Goal: Transaction & Acquisition: Purchase product/service

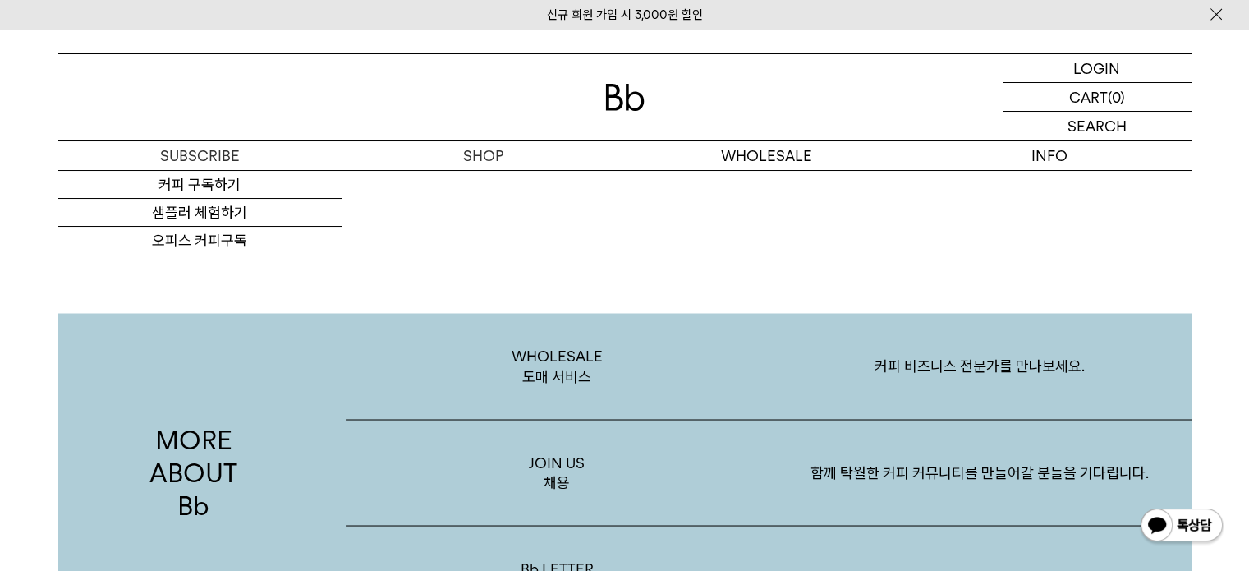
scroll to position [2792, 0]
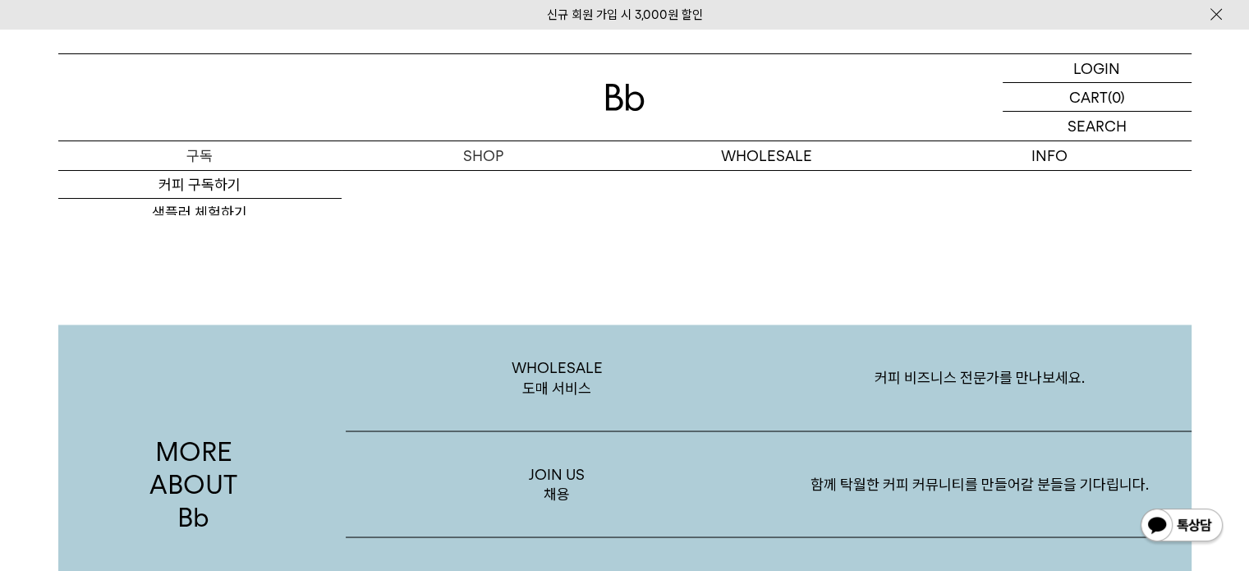
click at [196, 141] on p "구독" at bounding box center [199, 155] width 283 height 29
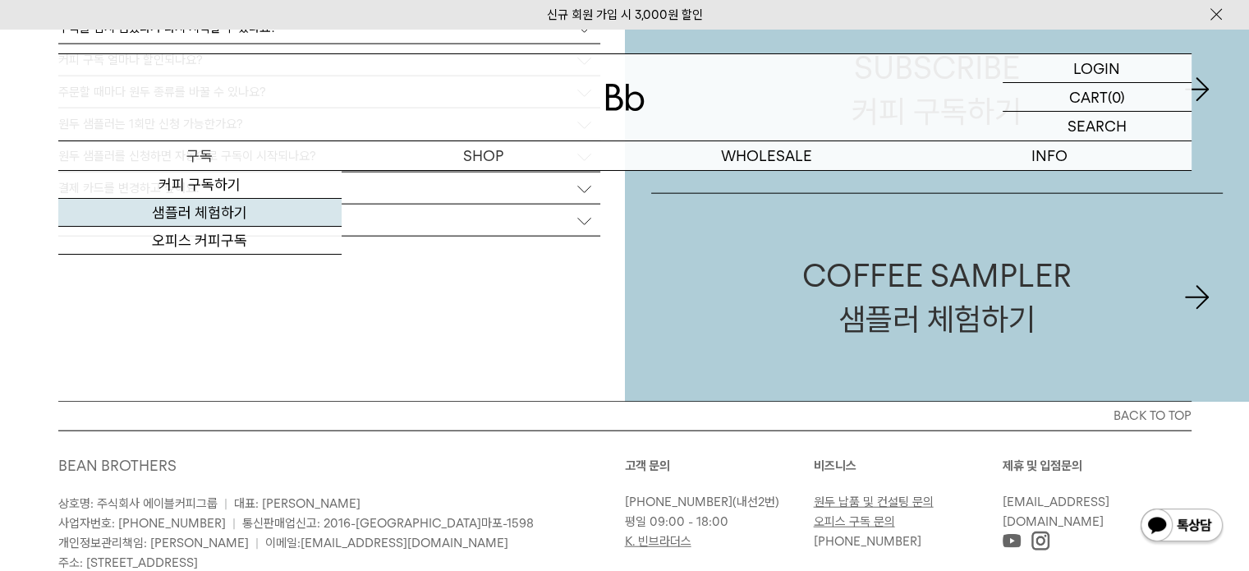
scroll to position [3942, 0]
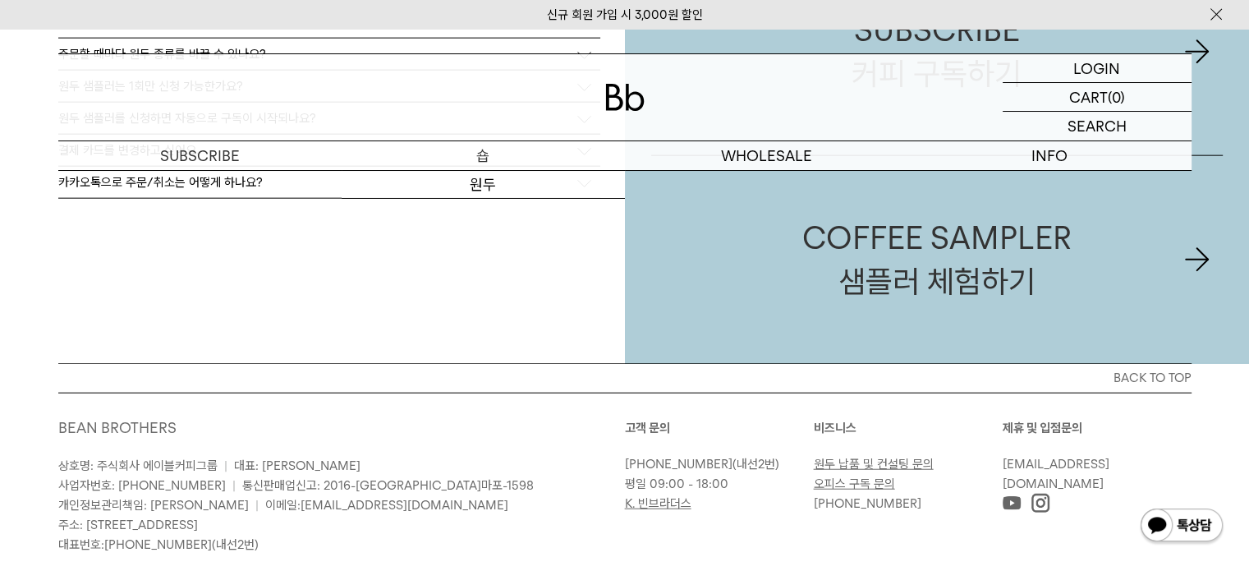
click at [505, 153] on p "숍" at bounding box center [483, 155] width 283 height 29
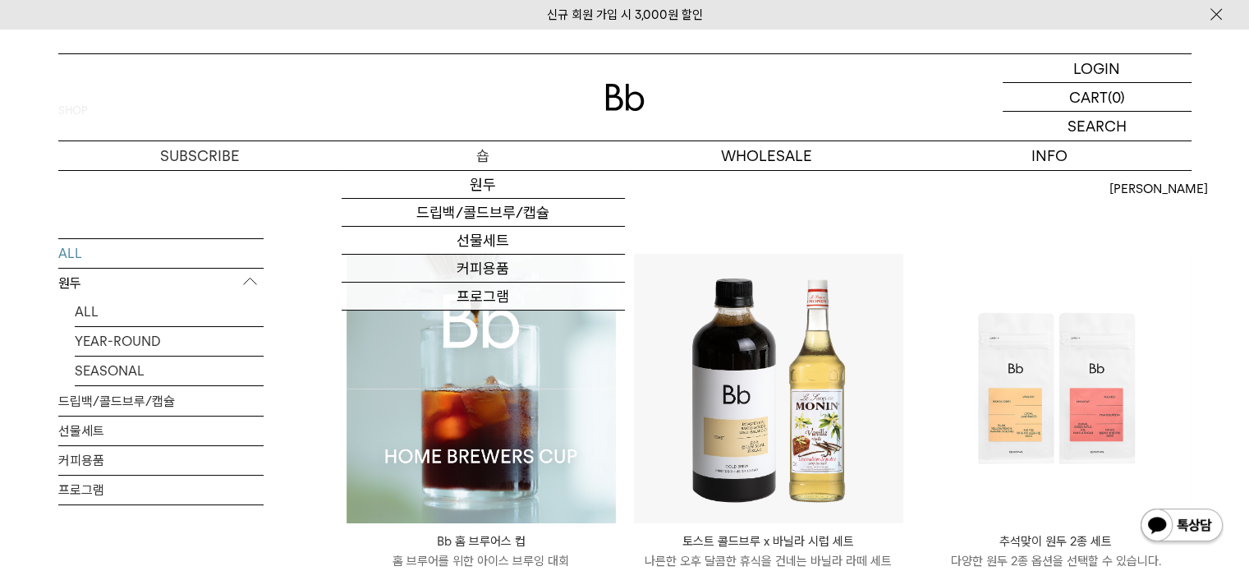
scroll to position [164, 0]
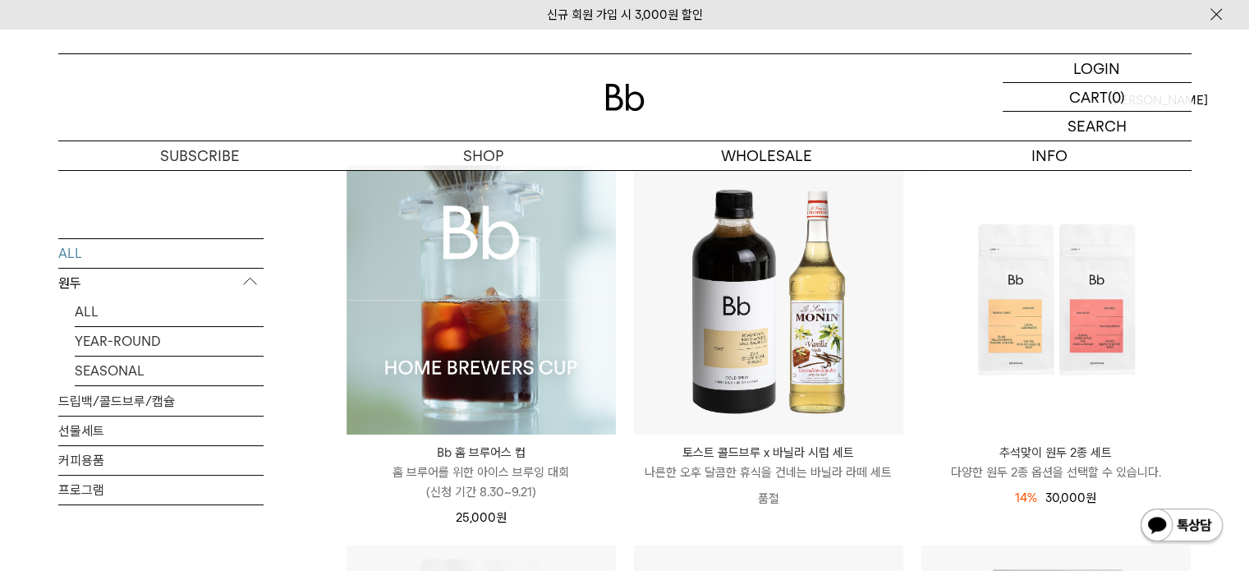
click at [563, 393] on img at bounding box center [481, 299] width 269 height 269
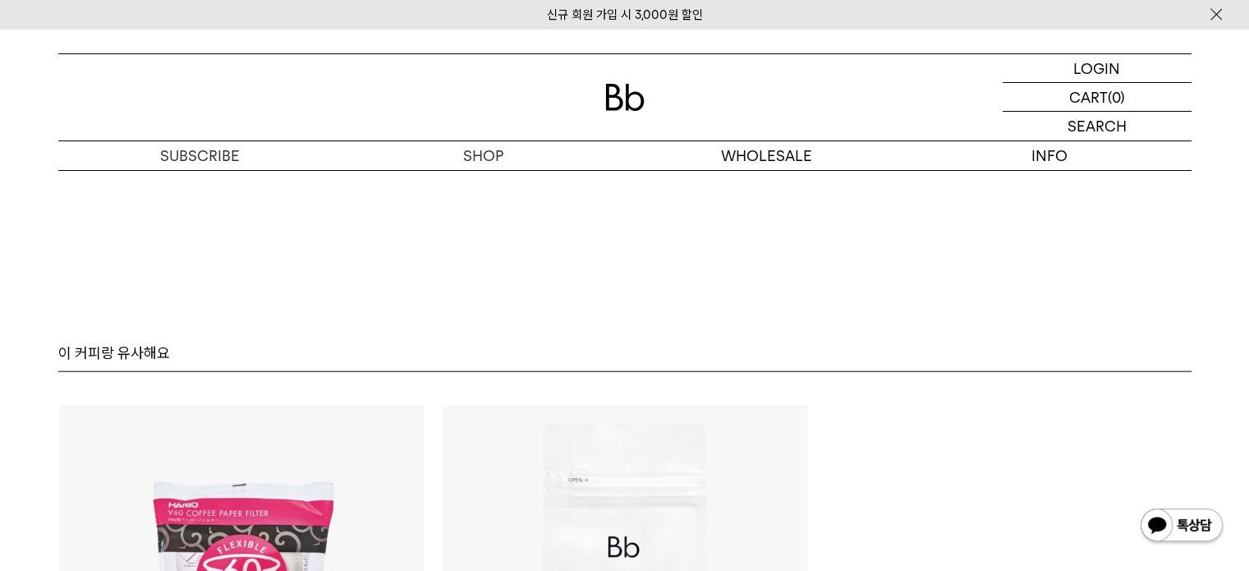
scroll to position [9855, 0]
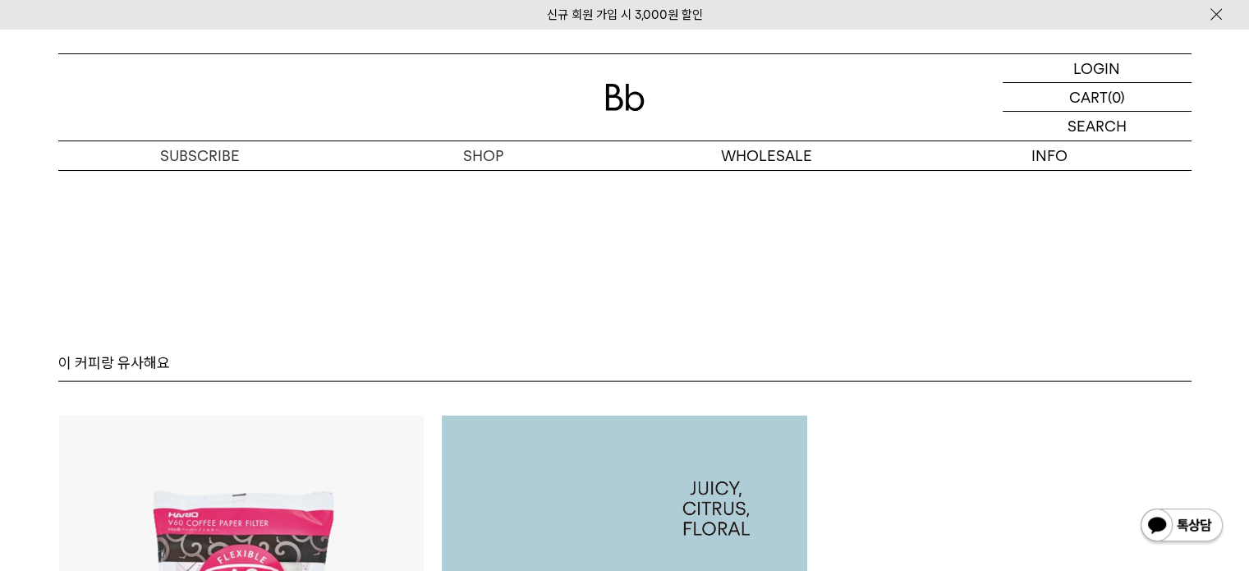
scroll to position [9714, 0]
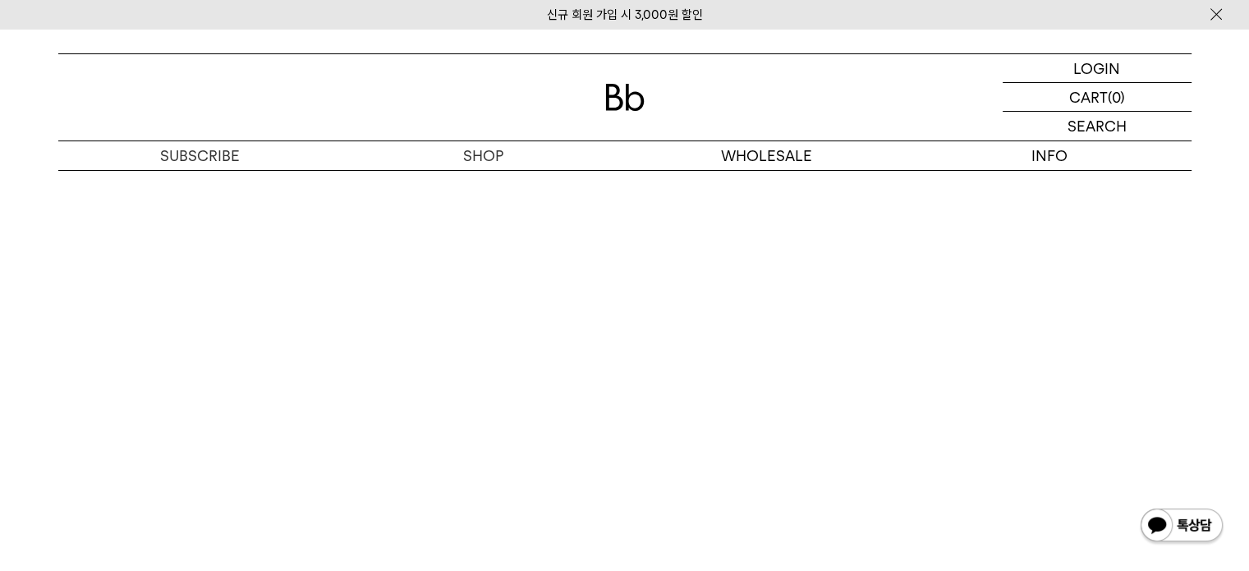
scroll to position [8400, 0]
